Goal: Communication & Community: Answer question/provide support

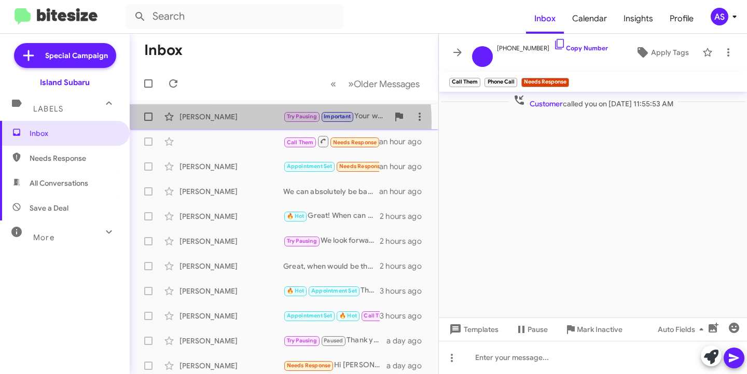
click at [256, 122] on div "Karen Hegdal Try Pausing Important Your welcome! 28 minutes ago" at bounding box center [284, 116] width 292 height 21
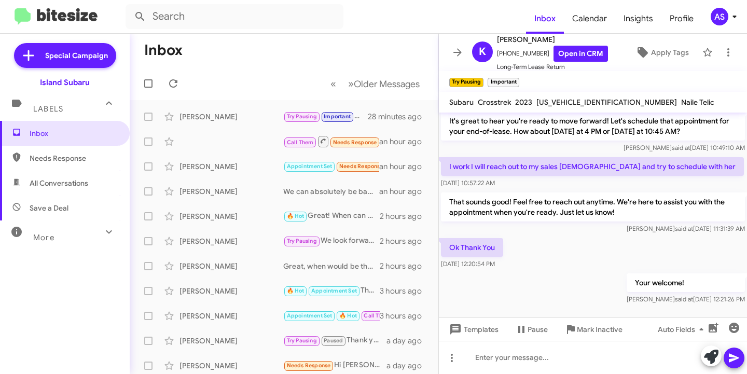
scroll to position [143, 0]
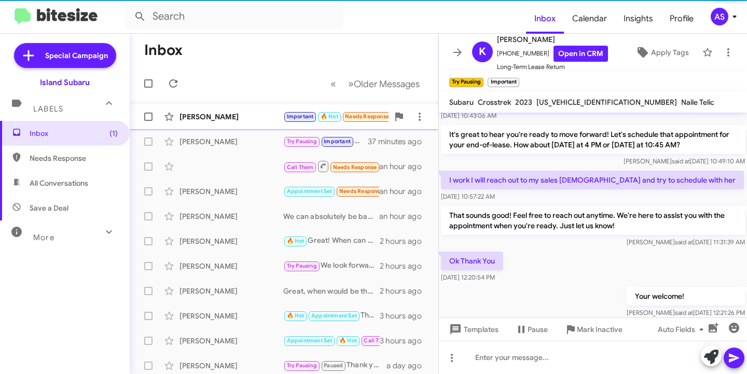
click at [237, 128] on span "[PERSON_NAME] Important 🔥 Hot Needs Response Hi [PERSON_NAME]- I followed up wi…" at bounding box center [284, 116] width 309 height 25
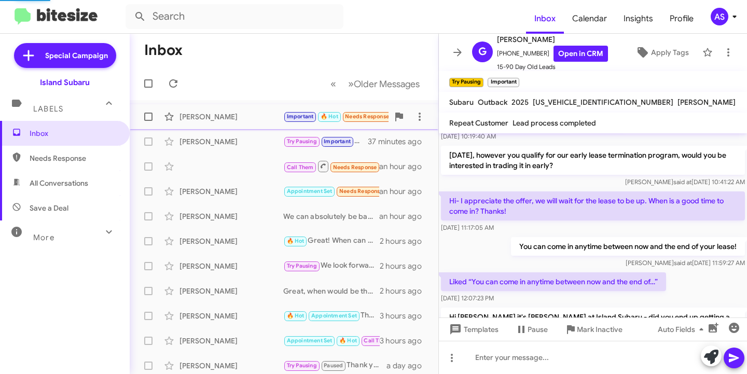
scroll to position [271, 0]
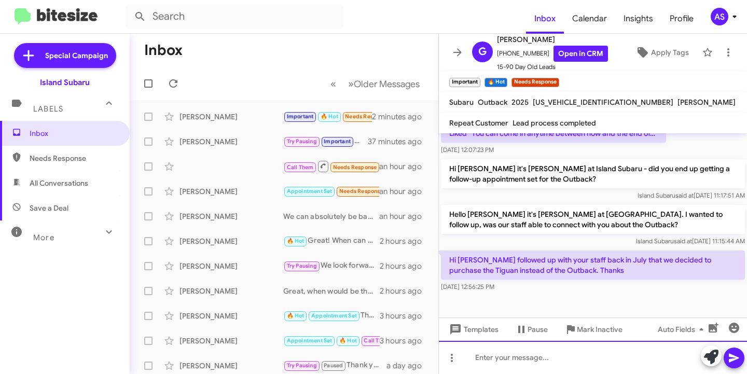
click at [558, 356] on div at bounding box center [593, 357] width 308 height 33
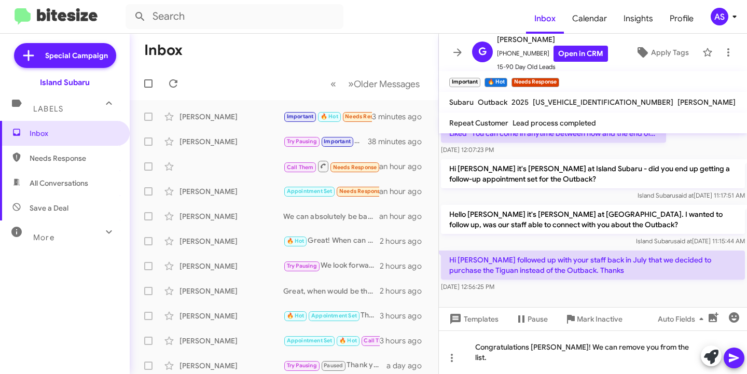
click at [732, 356] on icon at bounding box center [734, 358] width 10 height 9
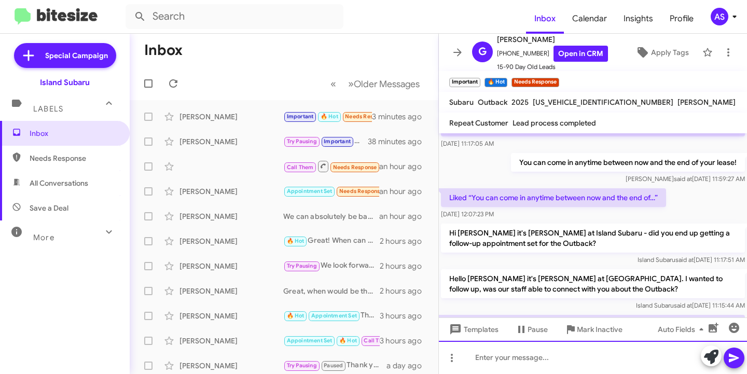
scroll to position [309, 0]
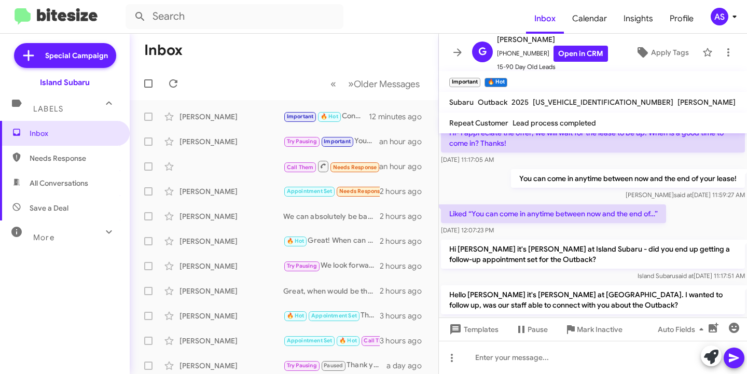
scroll to position [309, 0]
